Goal: Complete application form

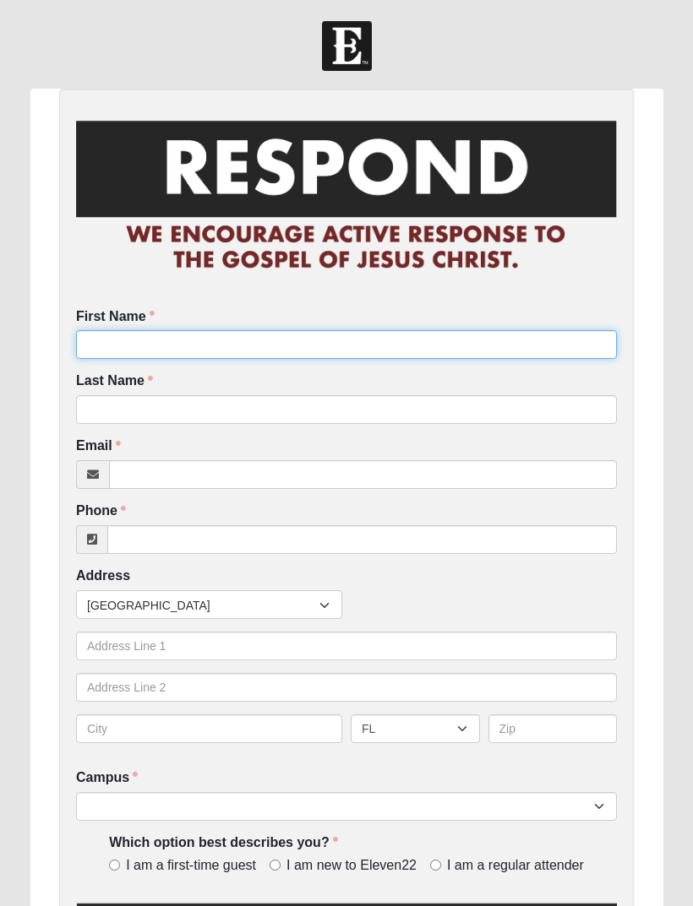
click at [353, 336] on input "First Name" at bounding box center [346, 344] width 541 height 29
click at [389, 356] on input "First Name" at bounding box center [346, 344] width 541 height 29
type input "[PERSON_NAME]"
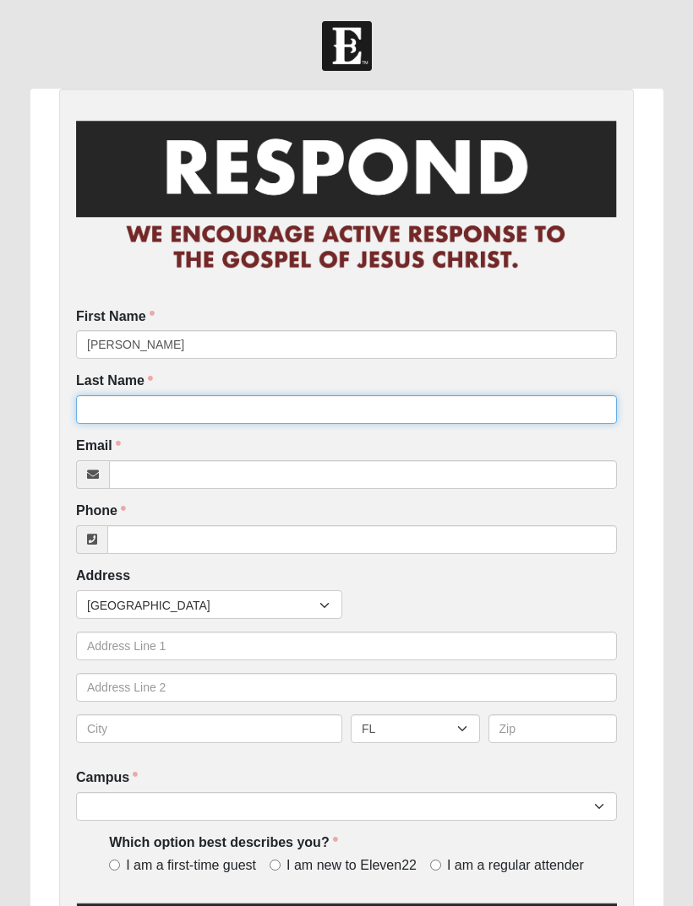
click at [268, 415] on input "Last Name" at bounding box center [346, 409] width 541 height 29
type input "[PERSON_NAME]"
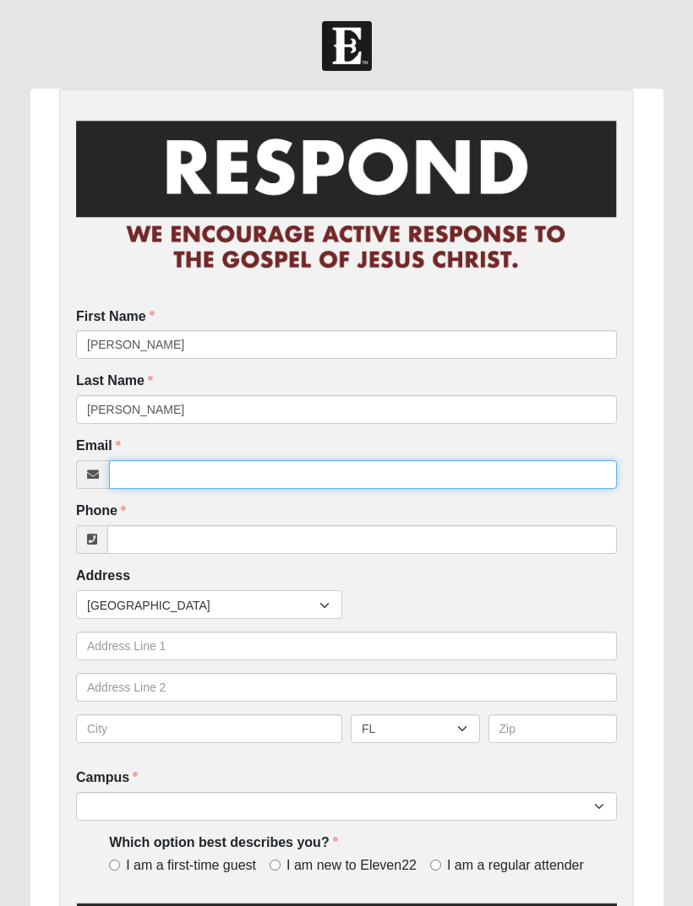
click at [311, 476] on input "Email" at bounding box center [363, 474] width 508 height 29
type input "[PERSON_NAME][EMAIL_ADDRESS][PERSON_NAME][DOMAIN_NAME]"
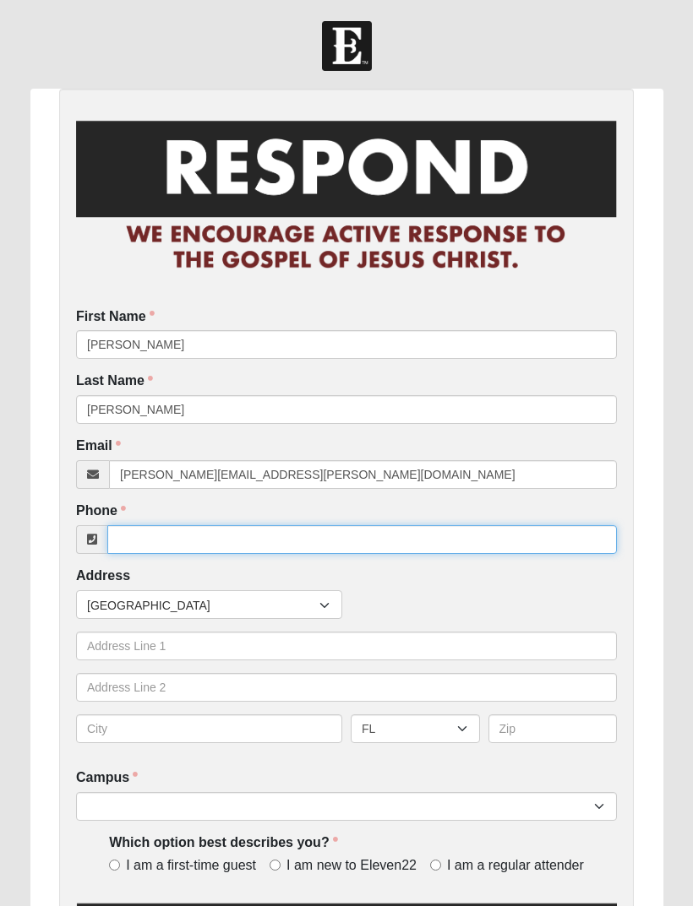
click at [340, 536] on input "Phone" at bounding box center [361, 539] width 509 height 29
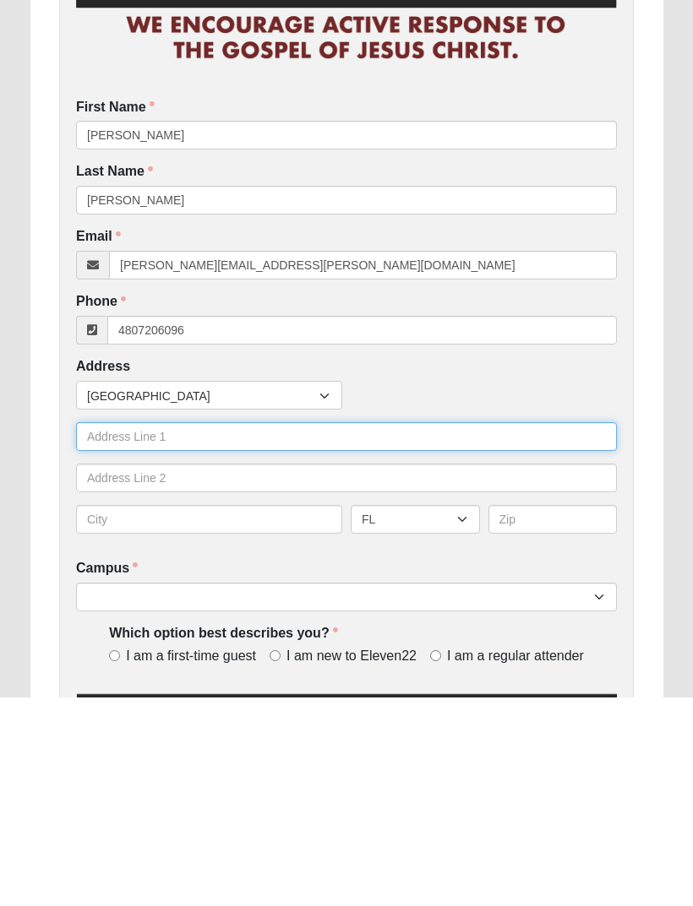
click at [282, 632] on input "text" at bounding box center [346, 646] width 541 height 29
type input "[PHONE_NUMBER]"
type input "[STREET_ADDRESS]"
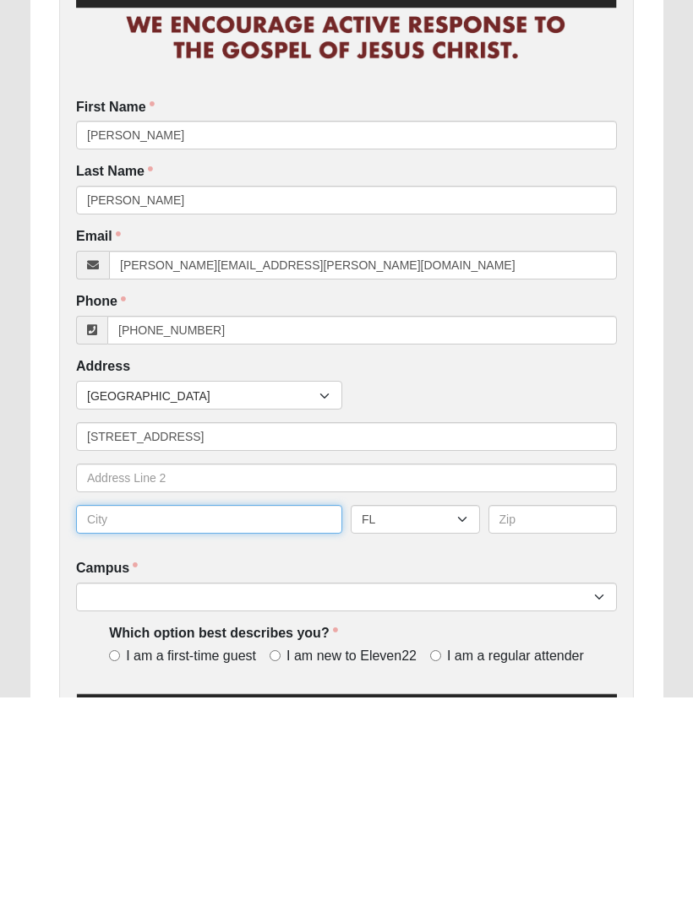
click at [217, 715] on input "text" at bounding box center [209, 729] width 266 height 29
type input "St [PERSON_NAME]"
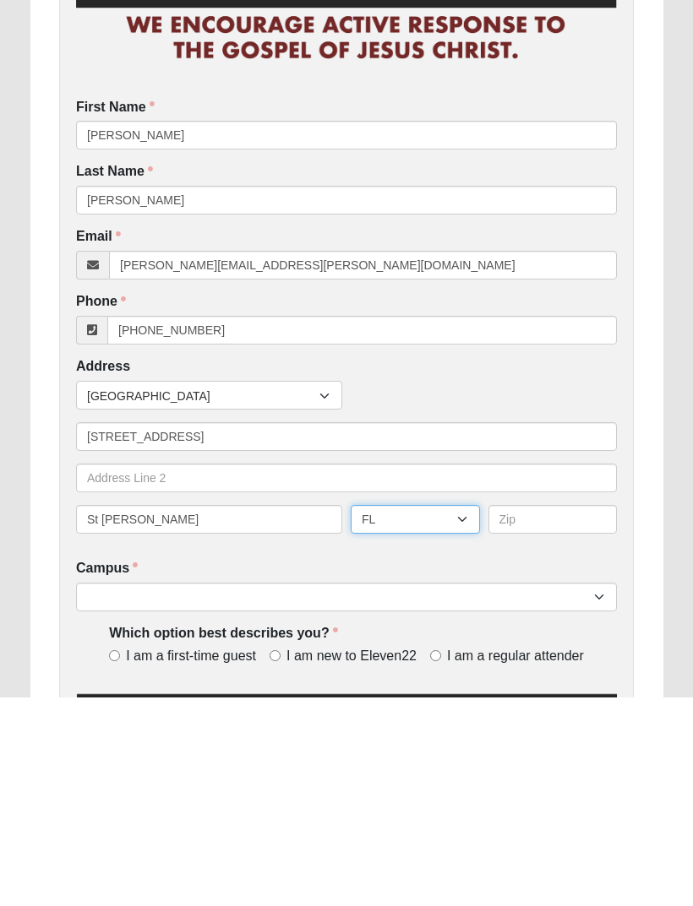
click at [430, 715] on select "AL AK AS AR AZ CA CO CT DE DC FM [GEOGRAPHIC_DATA] [GEOGRAPHIC_DATA] GU HI ID I…" at bounding box center [415, 729] width 129 height 29
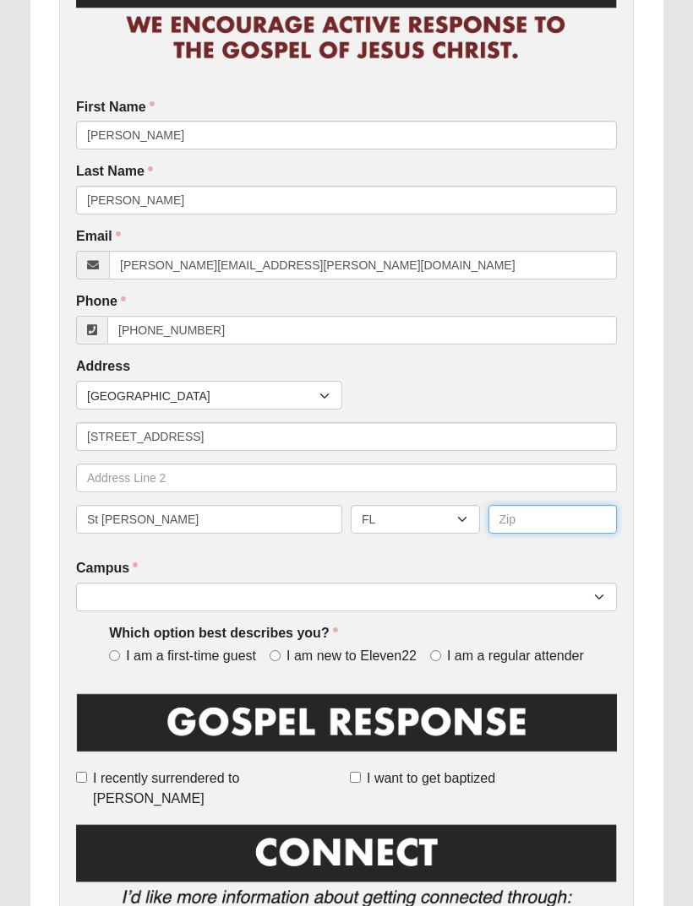
click at [584, 510] on input "text" at bounding box center [552, 519] width 129 height 29
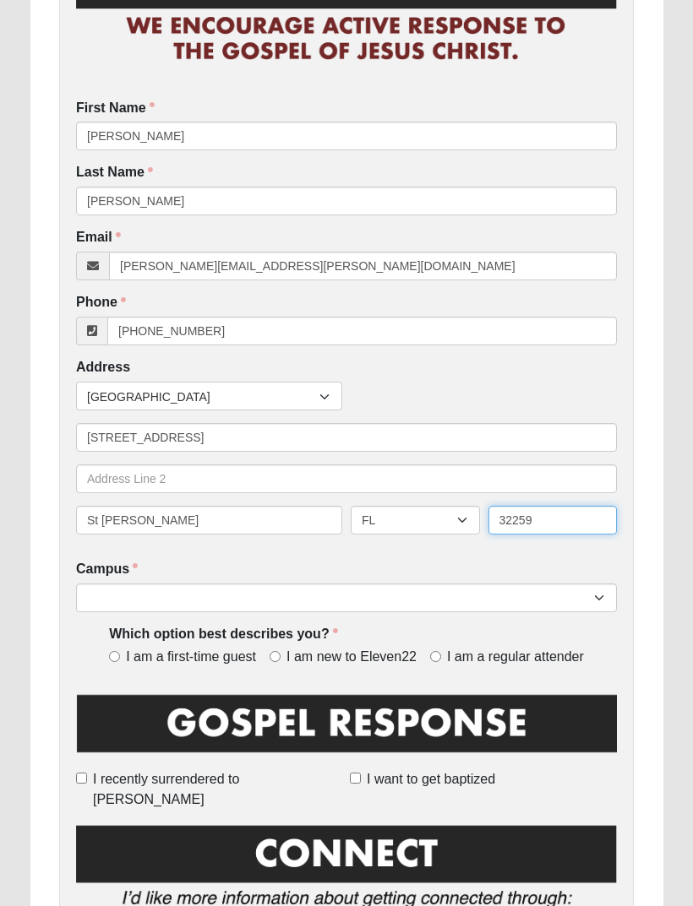
type input "32259"
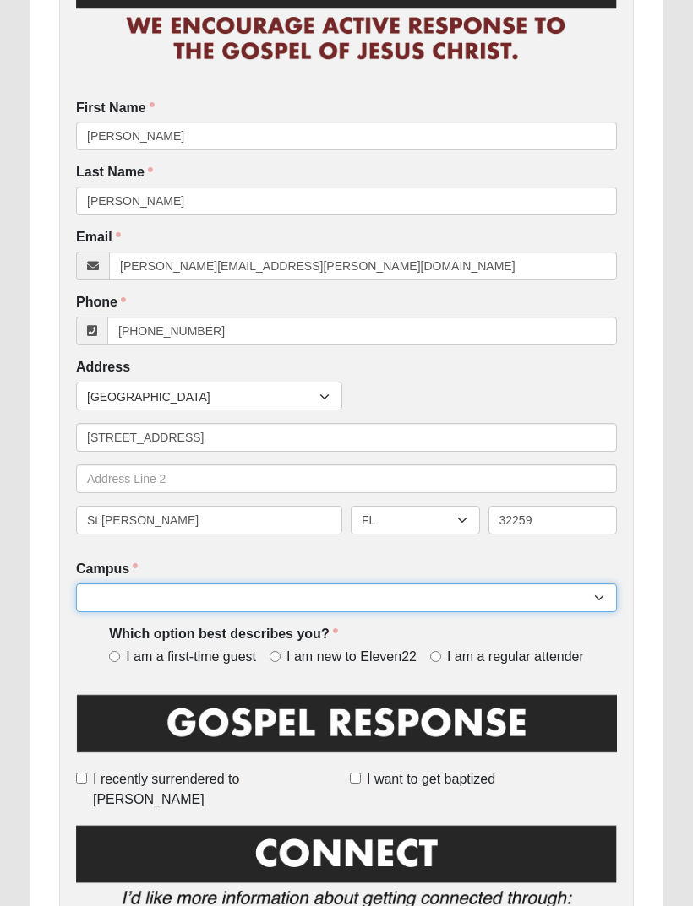
click at [456, 598] on select "Arlington Baymeadows Eleven22 Online [PERSON_NAME][GEOGRAPHIC_DATA] Jesup [GEOG…" at bounding box center [346, 598] width 541 height 29
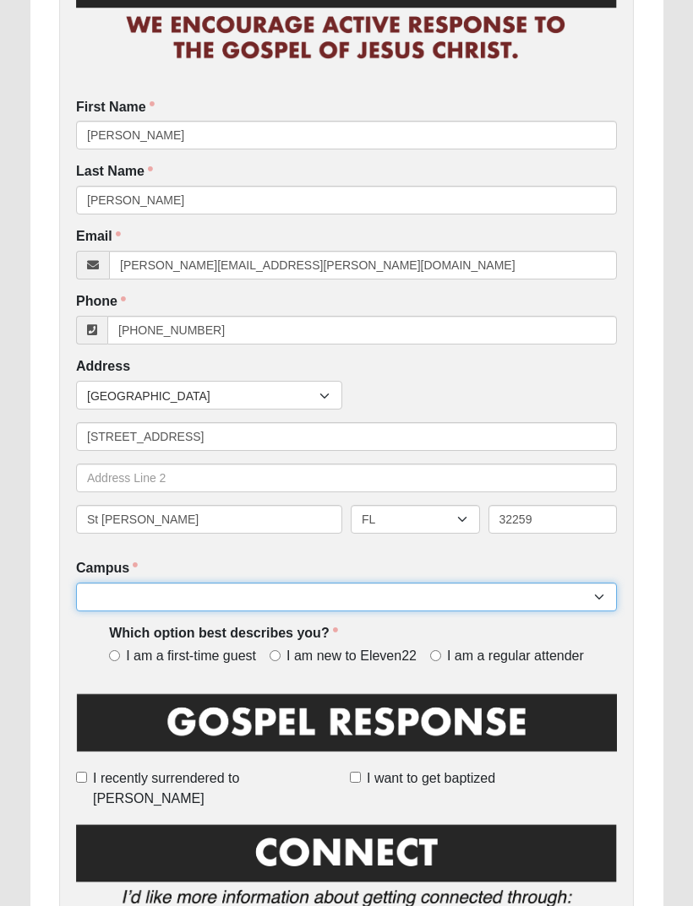
scroll to position [209, 0]
select select "11"
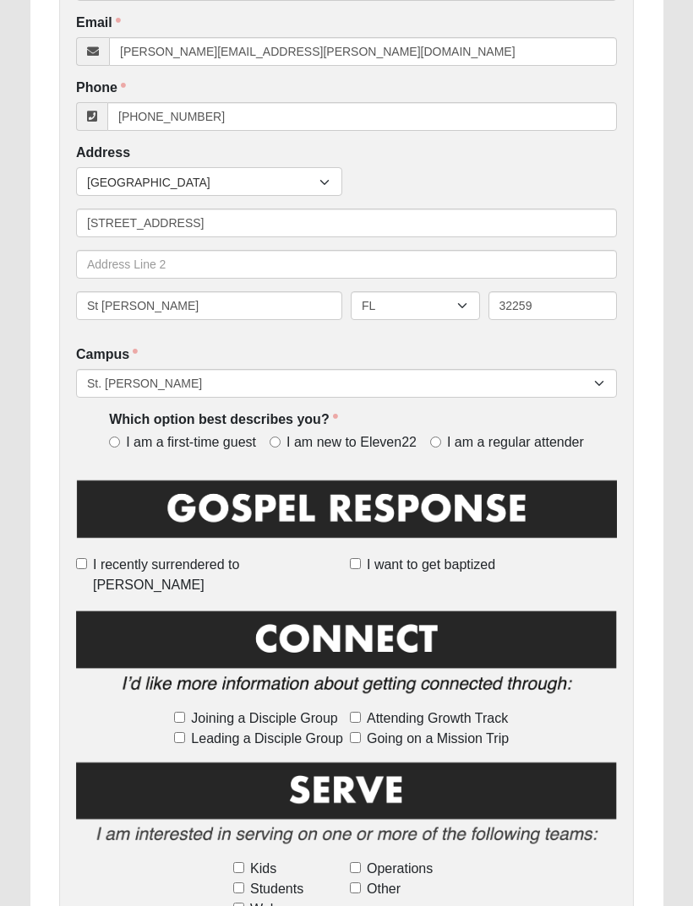
scroll to position [433, 0]
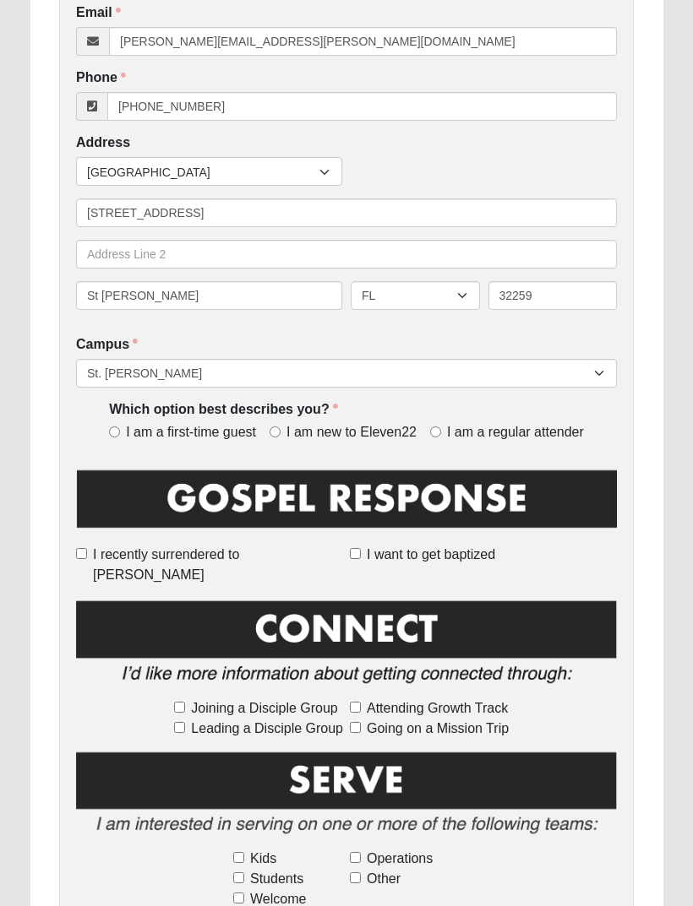
click at [454, 427] on span "I am a regular attender" at bounding box center [515, 432] width 137 height 19
click at [441, 427] on input "I am a regular attender" at bounding box center [435, 432] width 11 height 11
radio input "true"
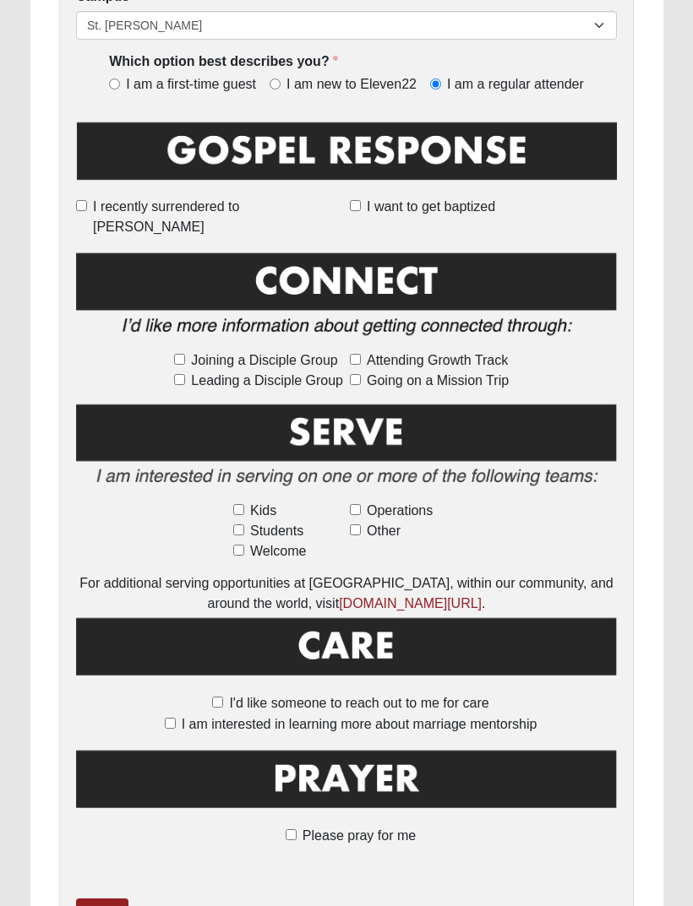
scroll to position [783, 0]
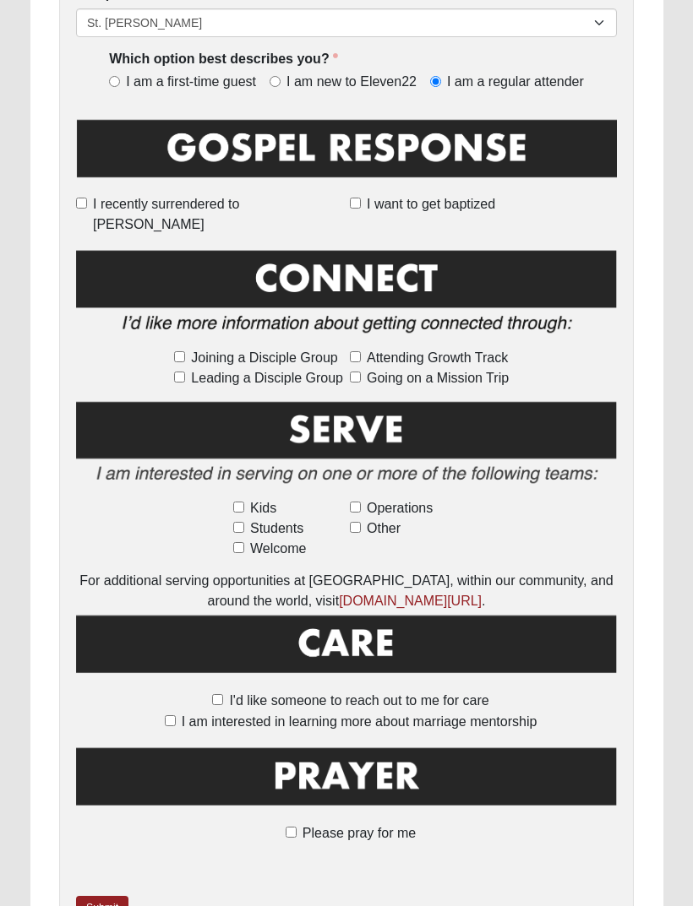
click at [349, 827] on span "Please pray for me" at bounding box center [358, 834] width 113 height 14
click at [296, 828] on input "Please pray for me" at bounding box center [291, 833] width 11 height 11
checkbox input "true"
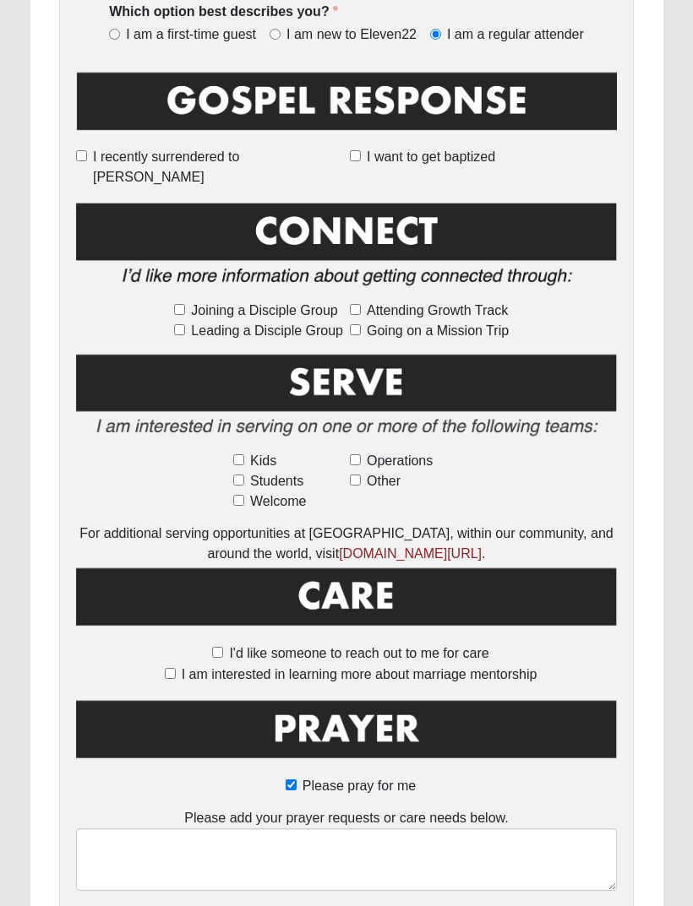
scroll to position [895, 0]
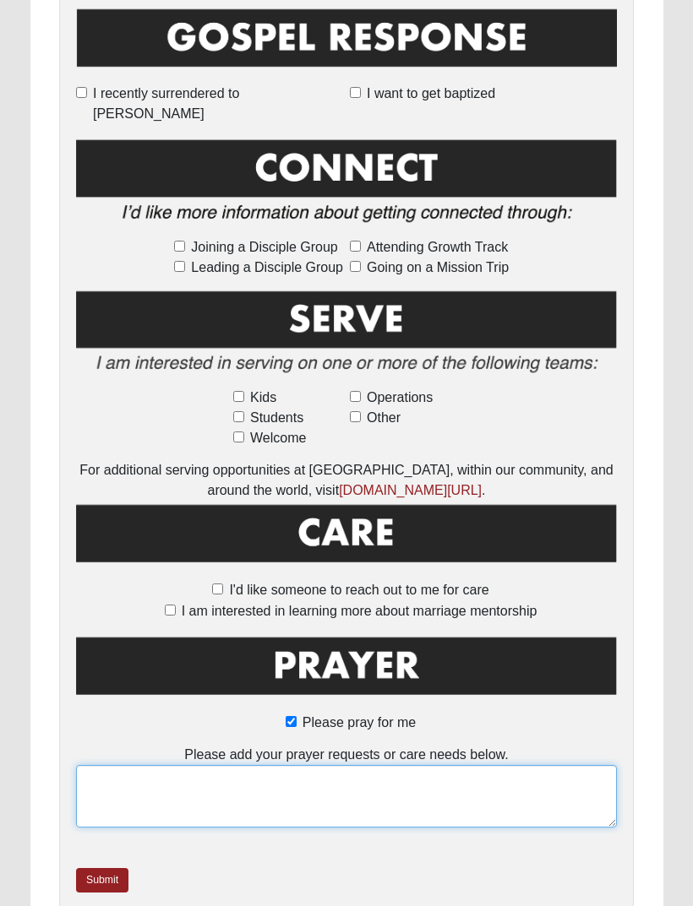
click at [412, 767] on textarea at bounding box center [346, 796] width 541 height 63
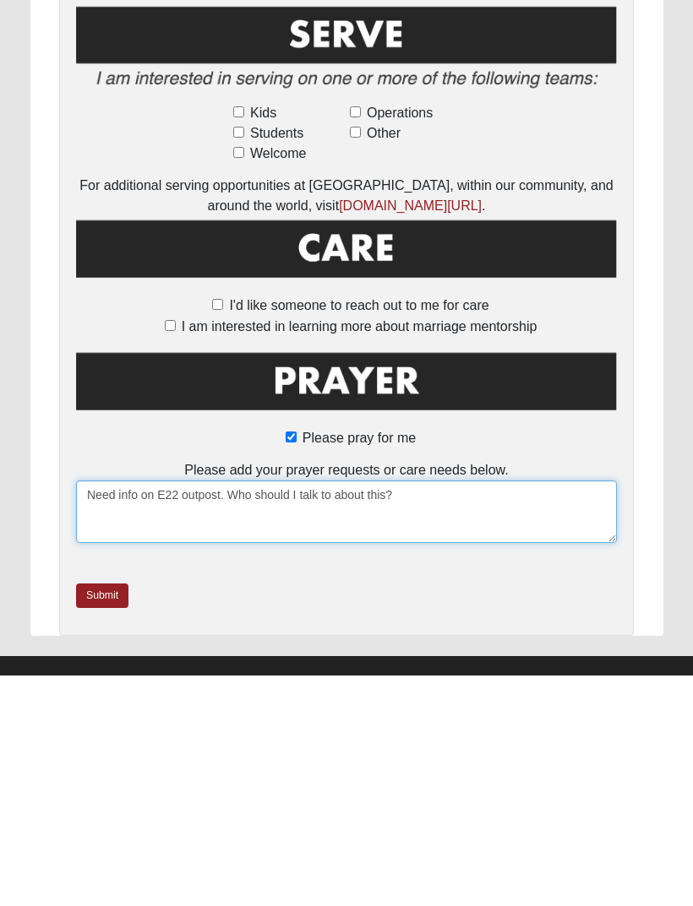
type textarea "Need info on E22 outpost. Who should I talk to about this?"
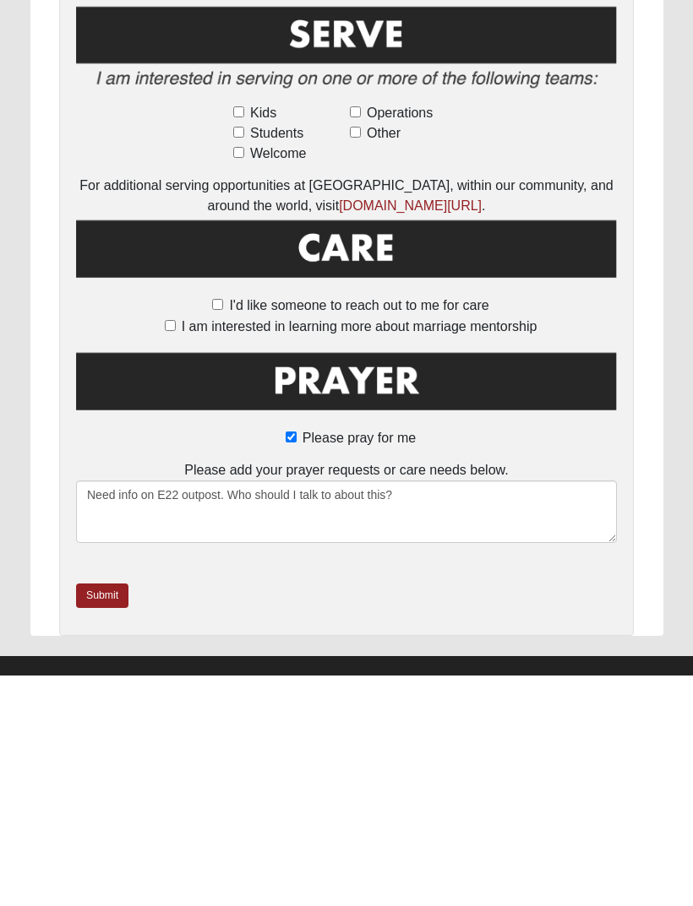
click at [103, 814] on link "Submit" at bounding box center [102, 826] width 52 height 24
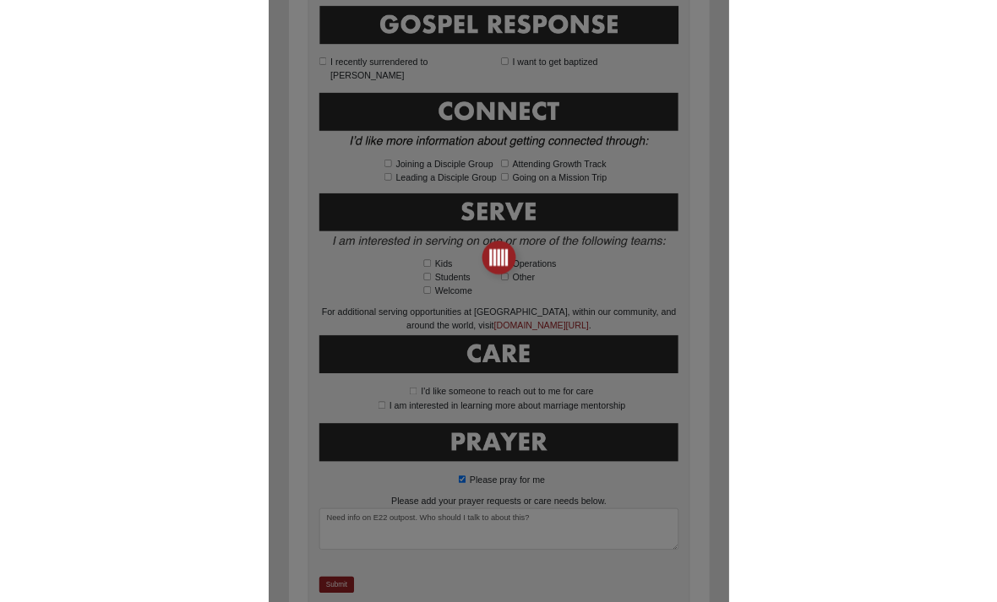
scroll to position [0, 0]
